Goal: Check status: Check status

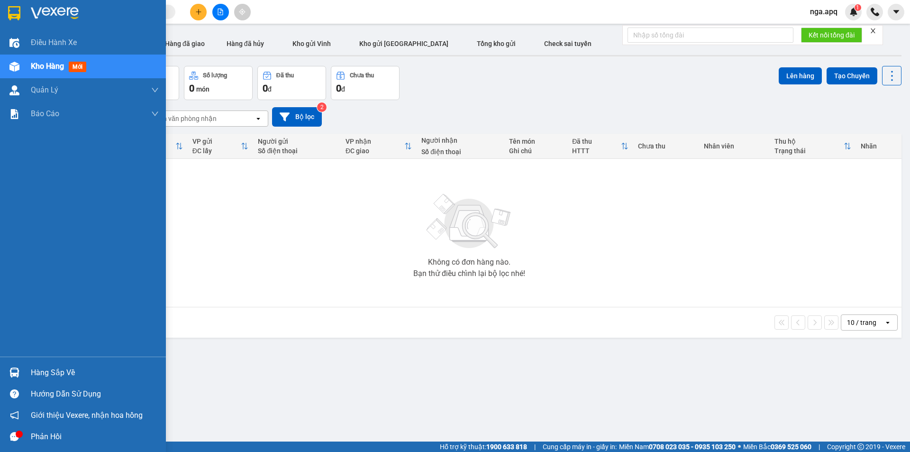
click at [13, 371] on img at bounding box center [14, 372] width 10 height 10
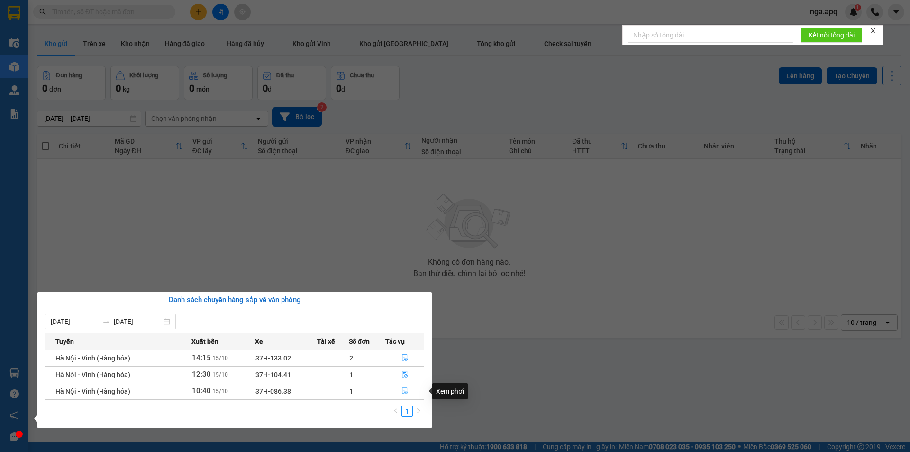
click at [407, 389] on icon "file-done" at bounding box center [405, 391] width 6 height 7
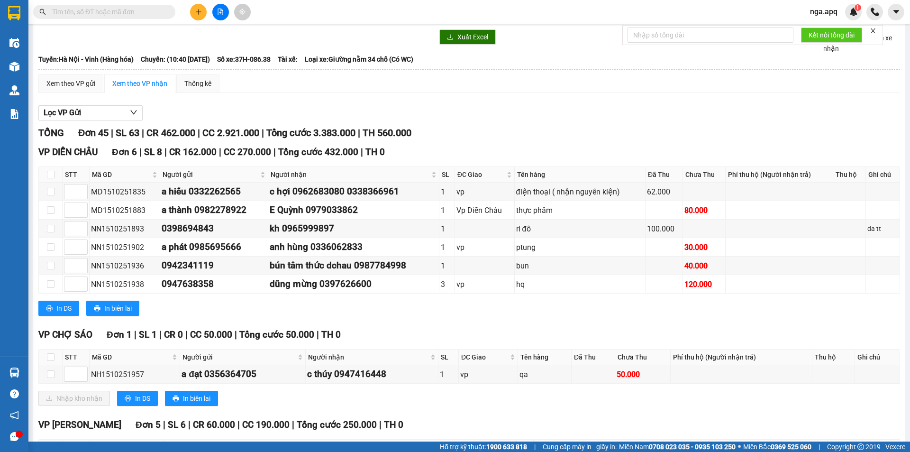
scroll to position [47, 0]
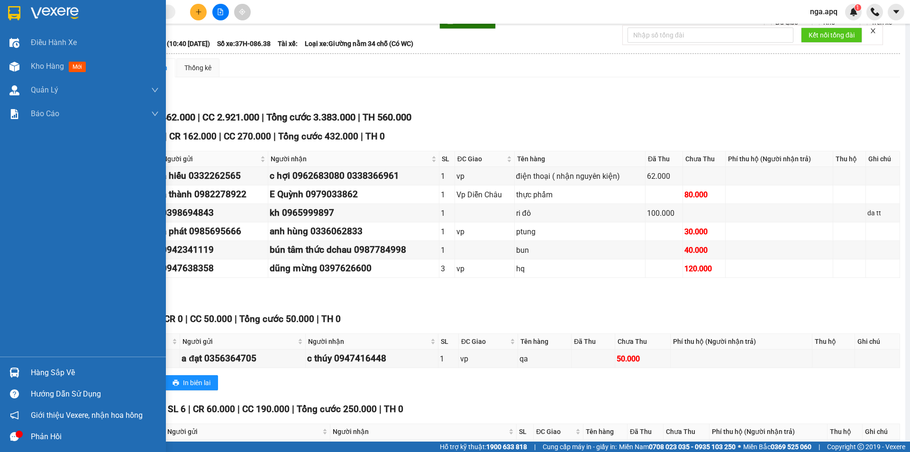
click at [12, 371] on img at bounding box center [14, 372] width 10 height 10
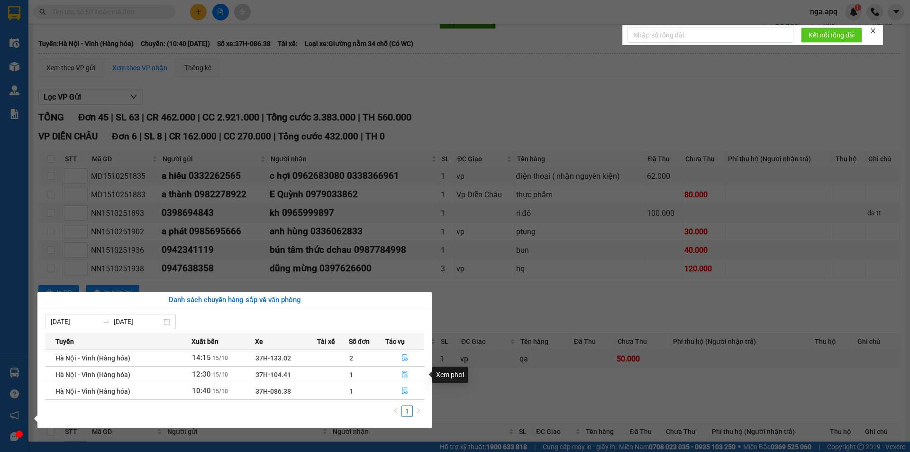
click at [405, 373] on icon "file-done" at bounding box center [405, 374] width 6 height 7
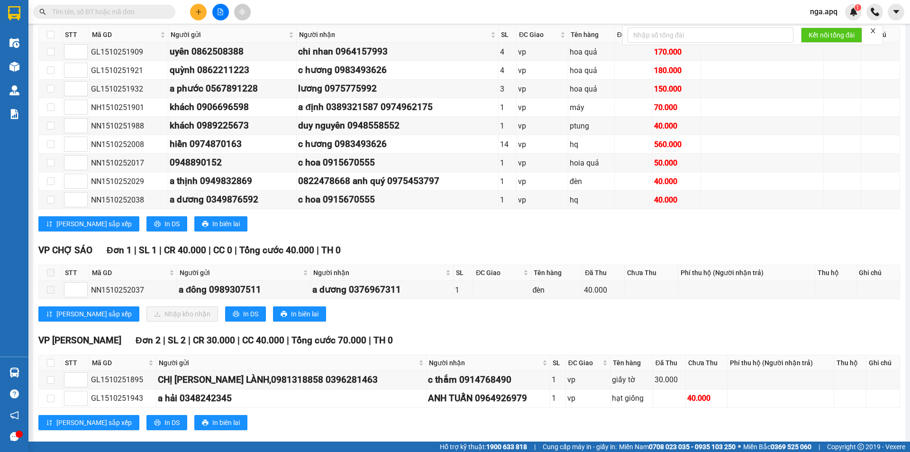
scroll to position [190, 0]
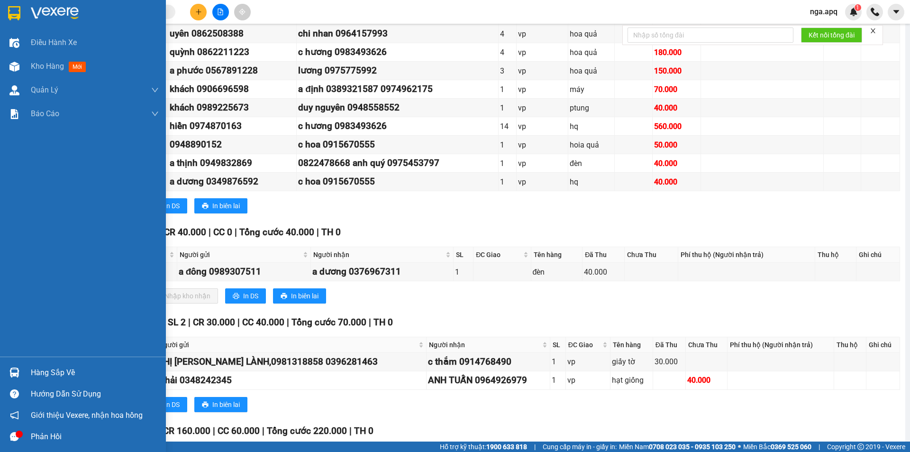
click at [13, 368] on img at bounding box center [14, 372] width 10 height 10
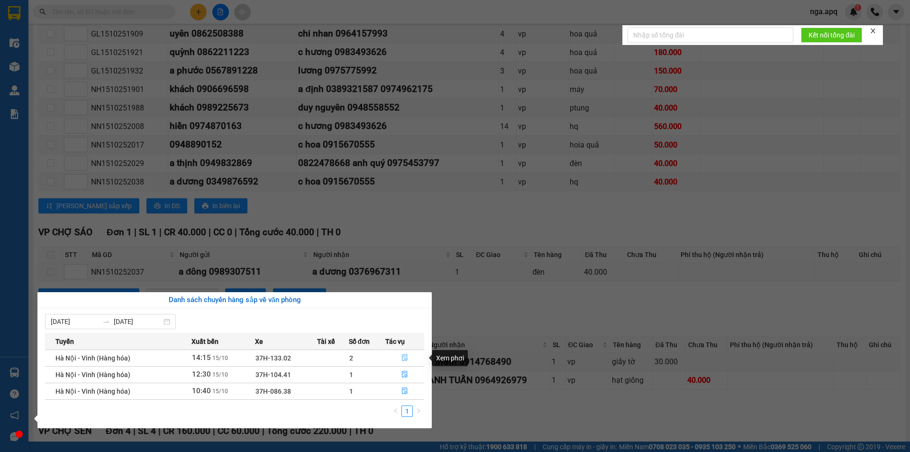
click at [403, 357] on icon "file-done" at bounding box center [404, 357] width 7 height 7
